Goal: Task Accomplishment & Management: Use online tool/utility

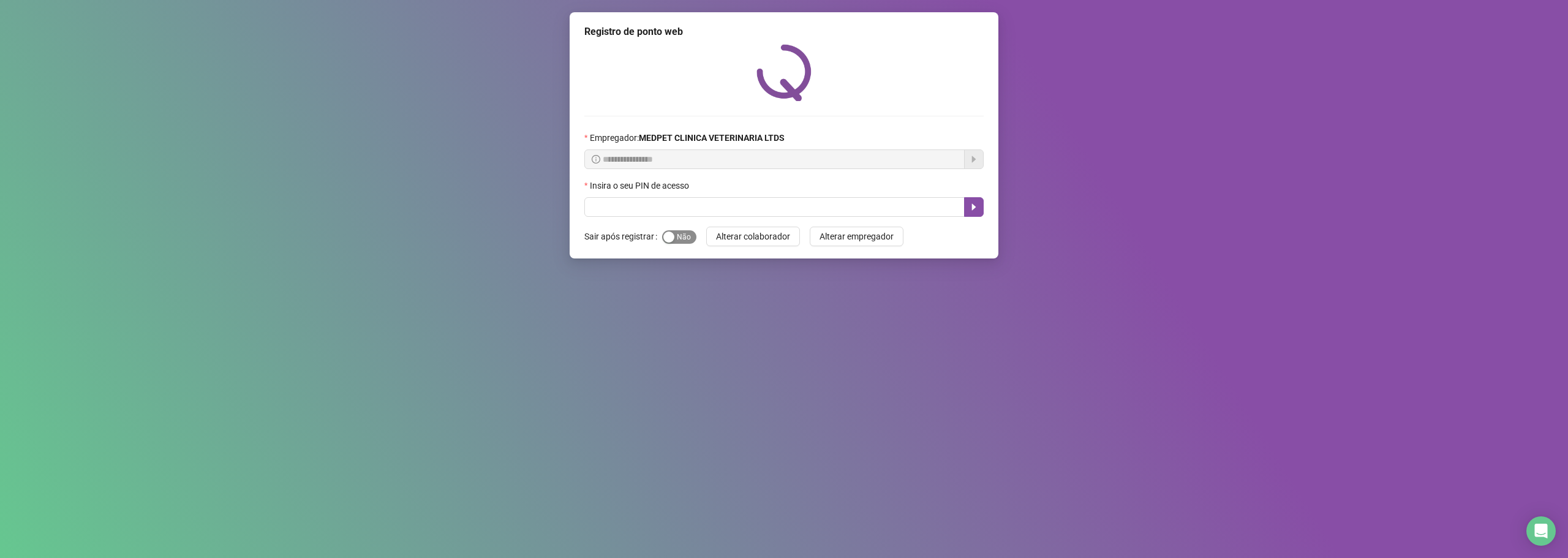
click at [673, 236] on div "button" at bounding box center [668, 237] width 11 height 11
click at [699, 209] on input "text" at bounding box center [774, 207] width 380 height 20
type input "*****"
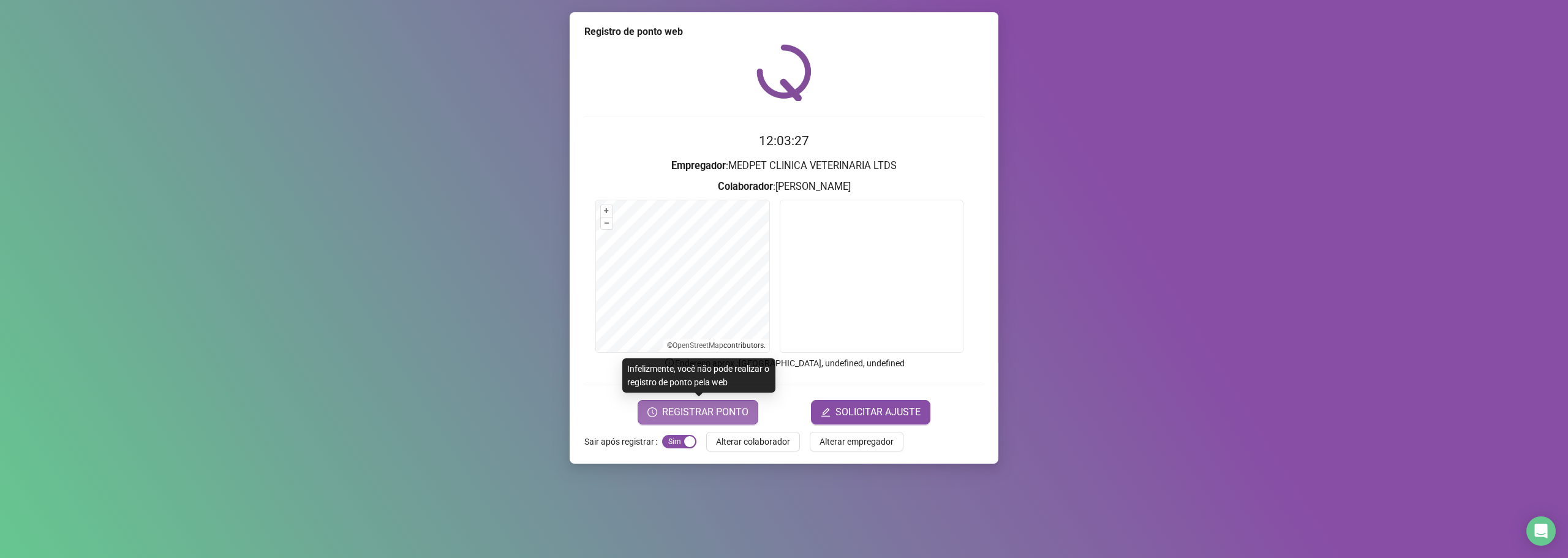
click at [735, 416] on span "REGISTRAR PONTO" at bounding box center [705, 412] width 86 height 15
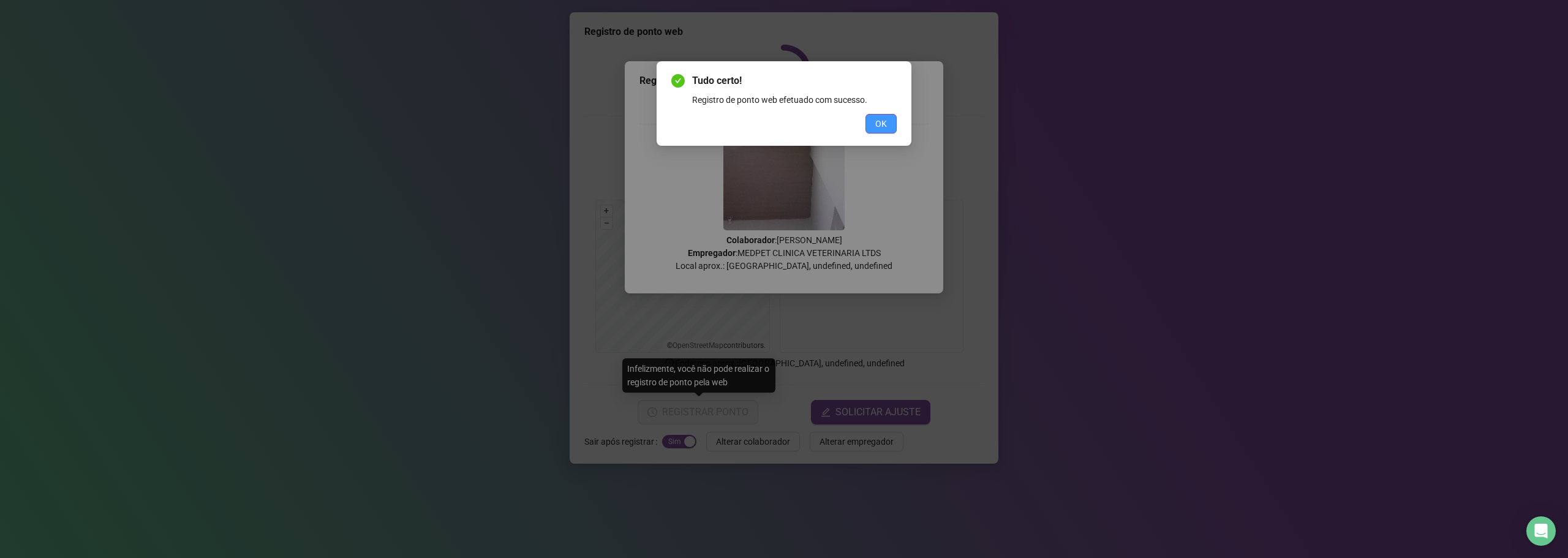
click at [879, 130] on span "OK" at bounding box center [881, 124] width 12 height 13
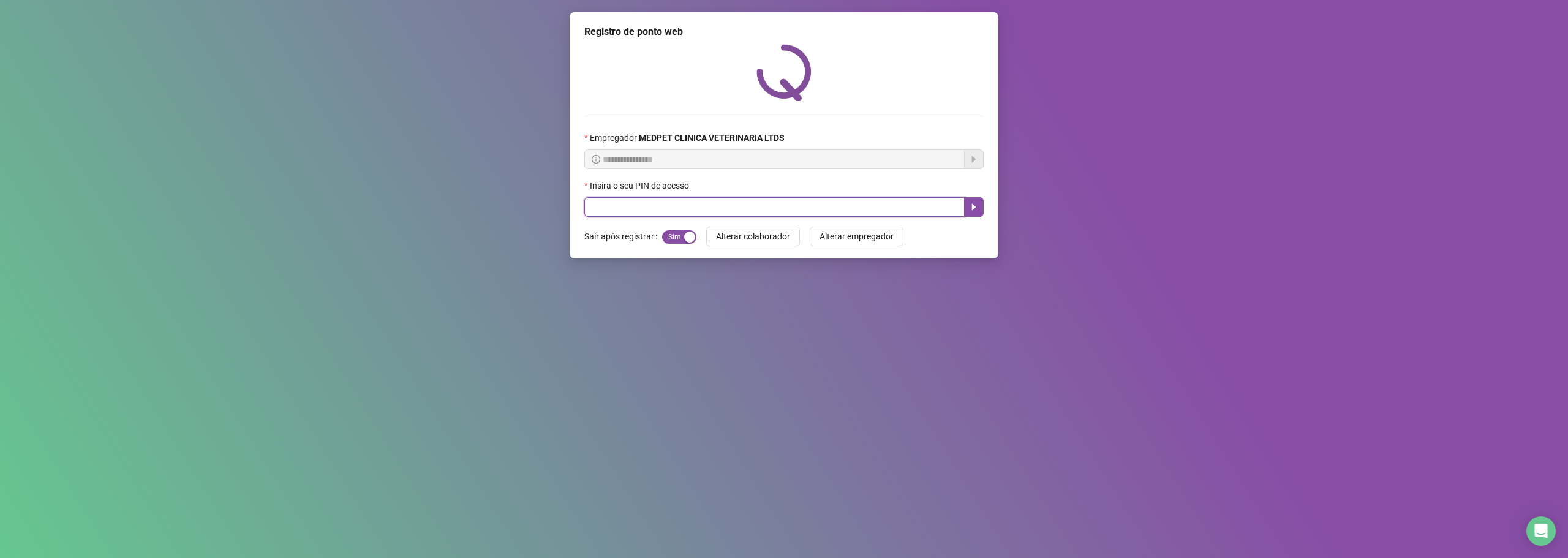
click at [779, 205] on input "text" at bounding box center [774, 207] width 380 height 20
click at [774, 216] on input "text" at bounding box center [774, 207] width 380 height 20
click at [774, 212] on input "text" at bounding box center [774, 207] width 380 height 20
type input "*****"
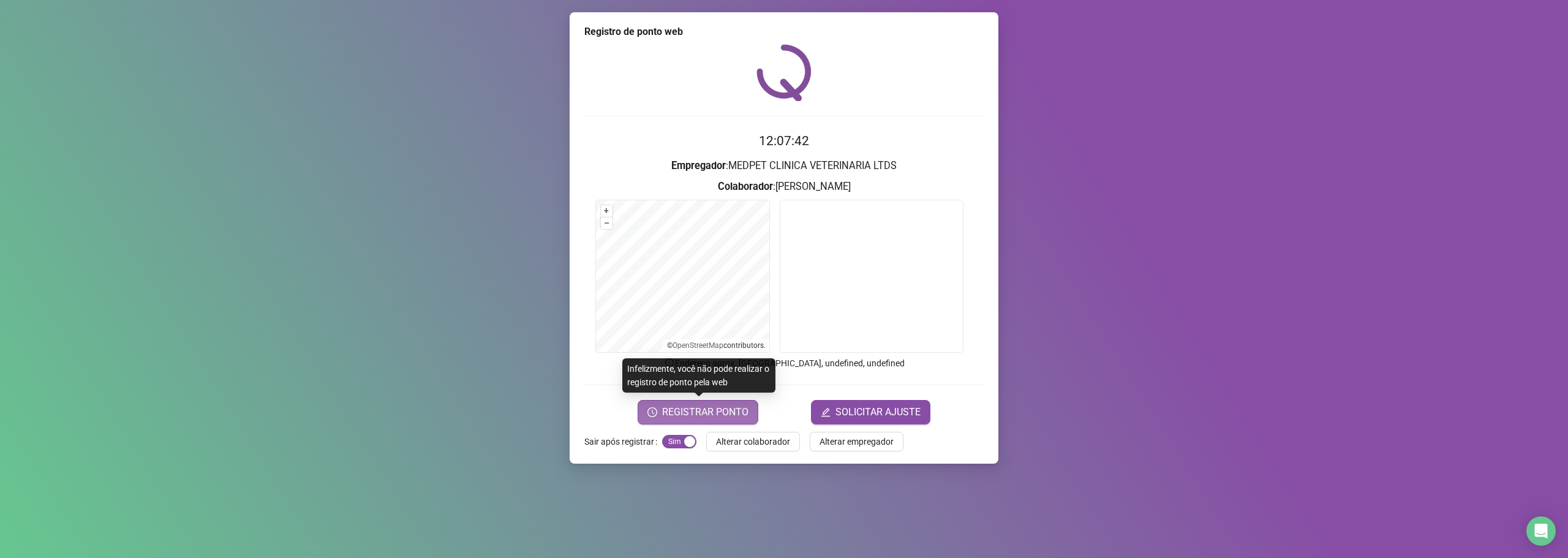
click at [732, 414] on span "REGISTRAR PONTO" at bounding box center [705, 412] width 86 height 15
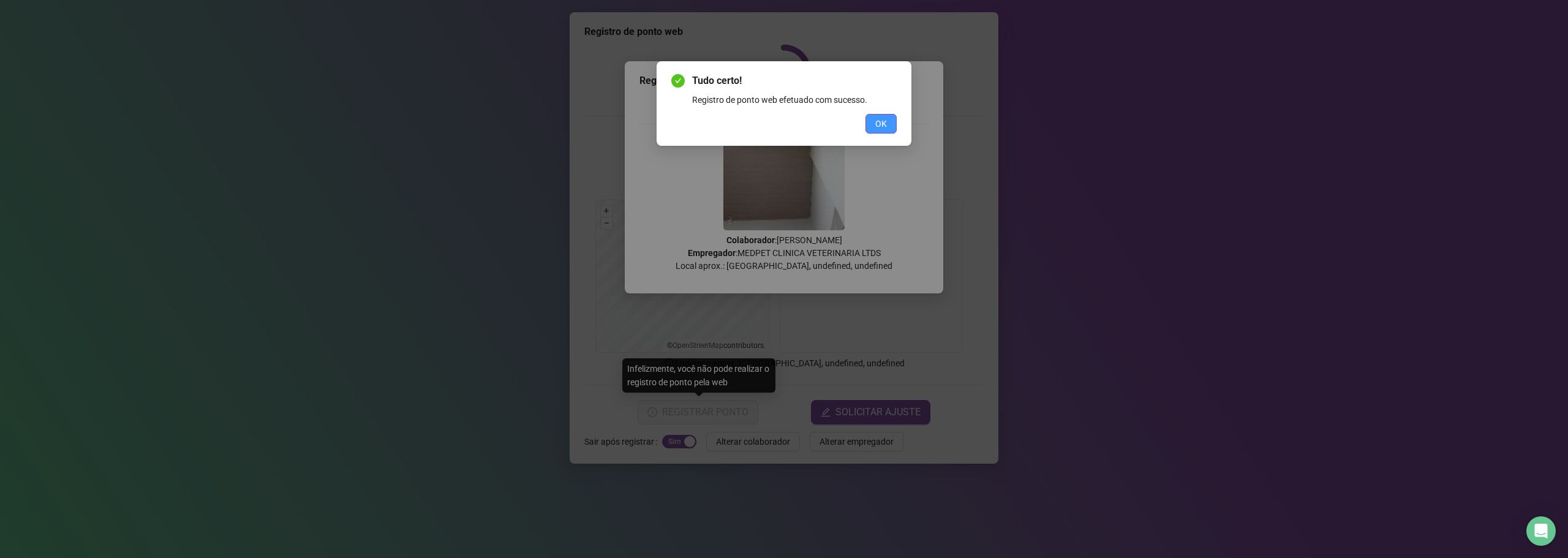
drag, startPoint x: 874, startPoint y: 126, endPoint x: 883, endPoint y: 119, distance: 11.4
click at [875, 126] on button "OK" at bounding box center [881, 124] width 31 height 20
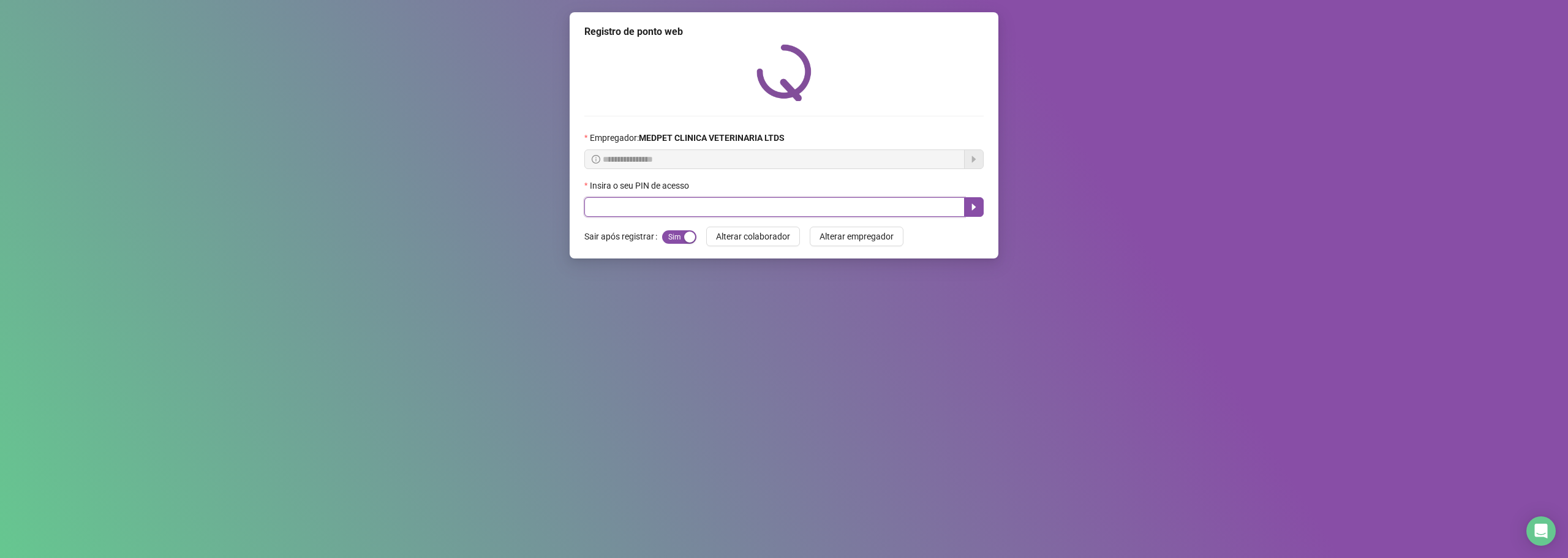
click at [793, 205] on input "text" at bounding box center [774, 207] width 380 height 20
type input "*****"
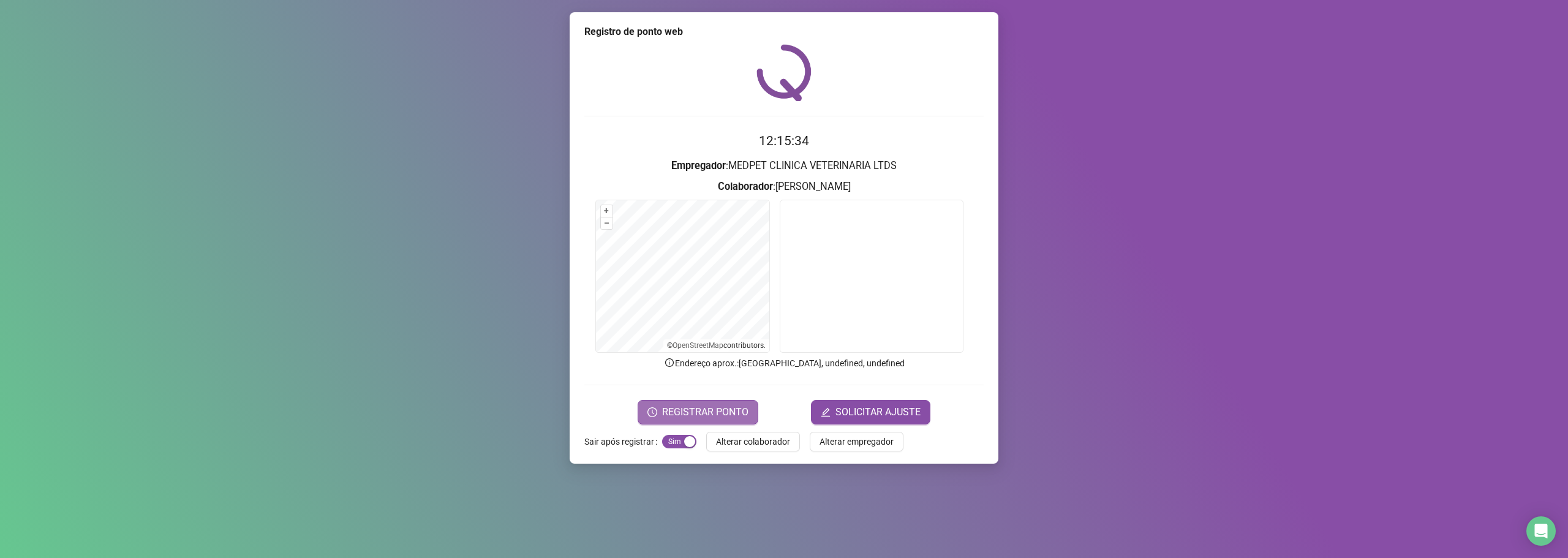
click at [751, 406] on button "REGISTRAR PONTO" at bounding box center [698, 412] width 121 height 24
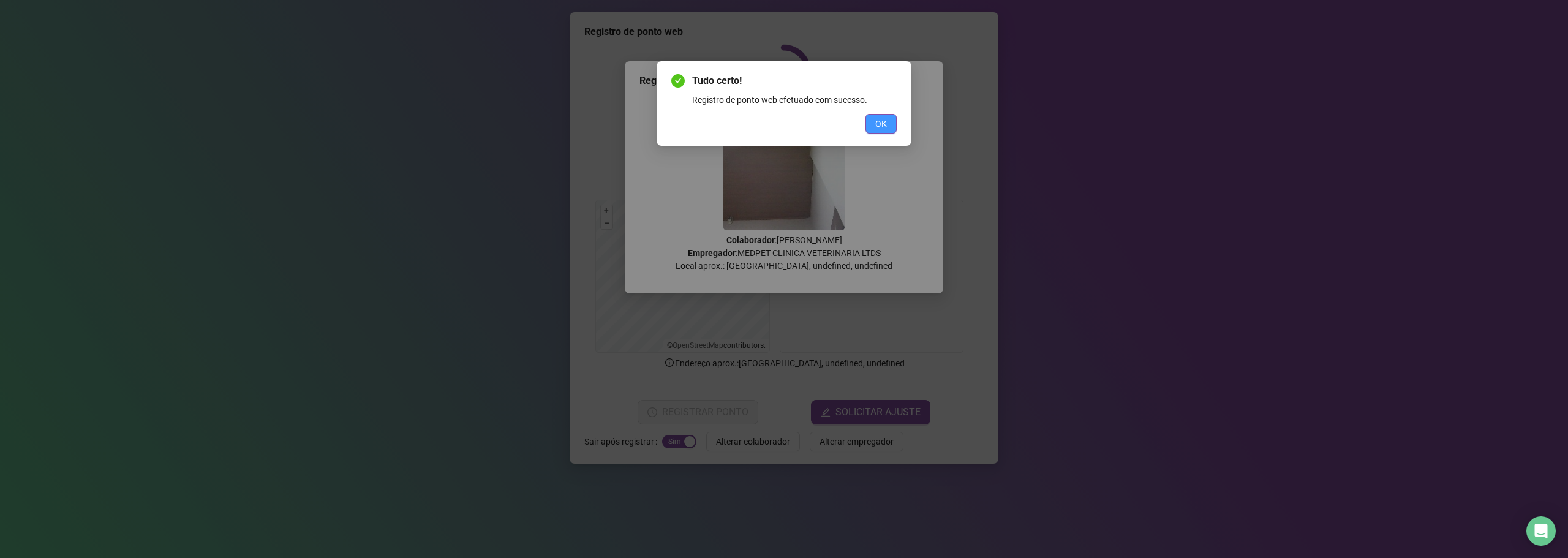
click at [882, 123] on span "OK" at bounding box center [881, 124] width 12 height 13
